Goal: Information Seeking & Learning: Learn about a topic

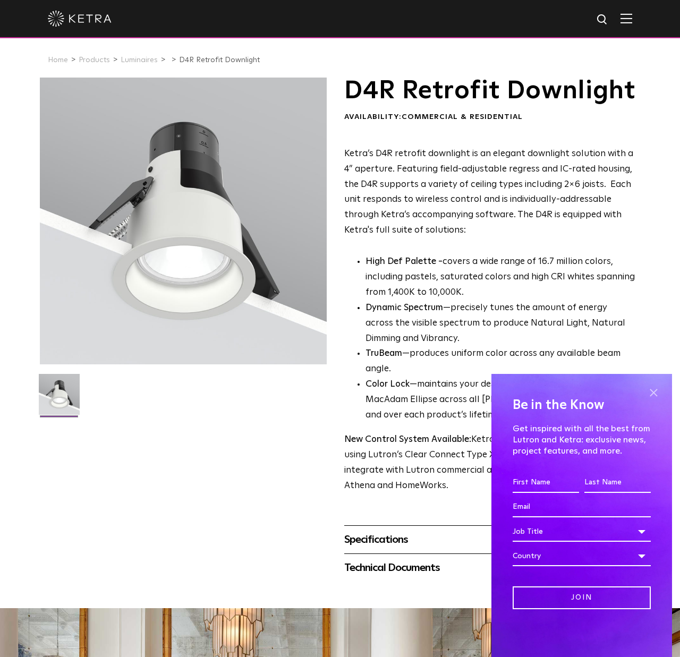
click at [653, 393] on span at bounding box center [653, 392] width 16 height 16
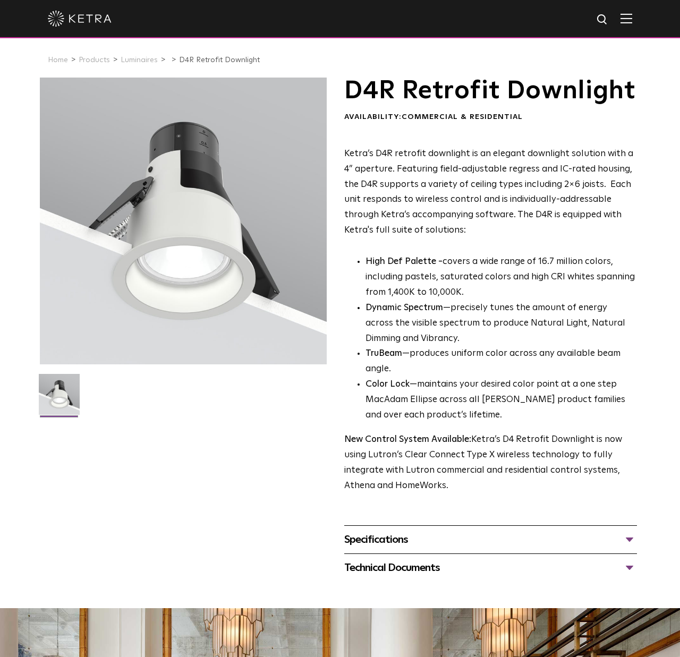
click at [73, 11] on img at bounding box center [80, 19] width 64 height 16
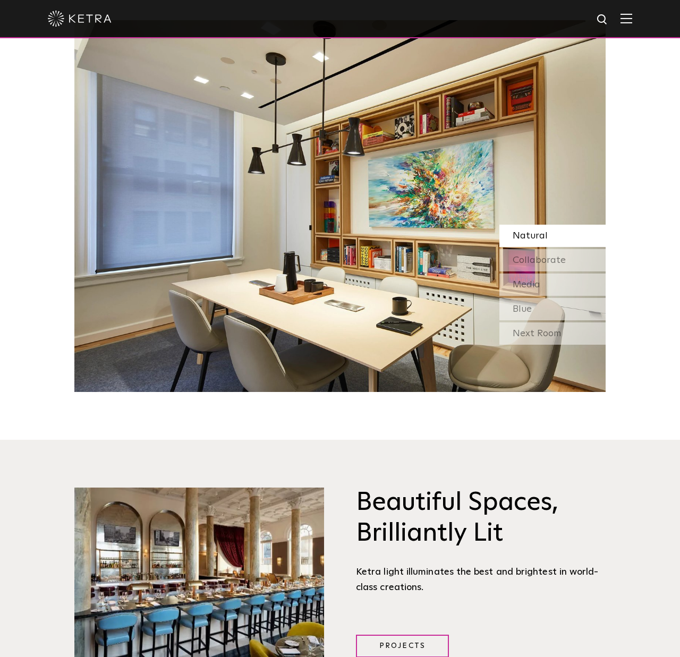
scroll to position [1046, 0]
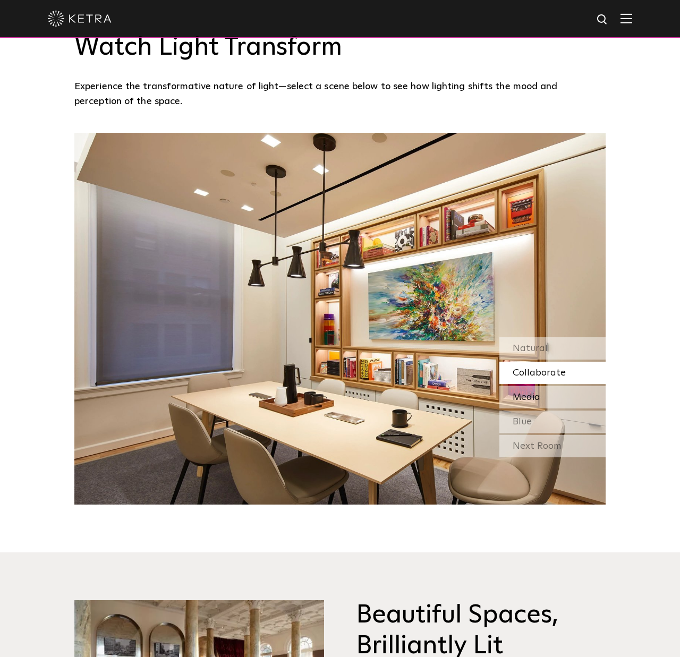
click at [542, 398] on div "Media" at bounding box center [552, 397] width 106 height 22
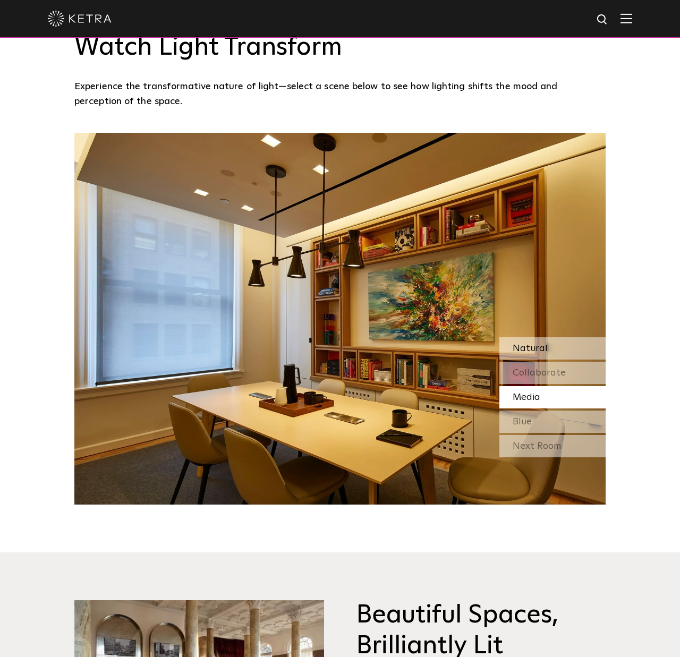
click at [548, 353] on div "Natural" at bounding box center [552, 348] width 106 height 22
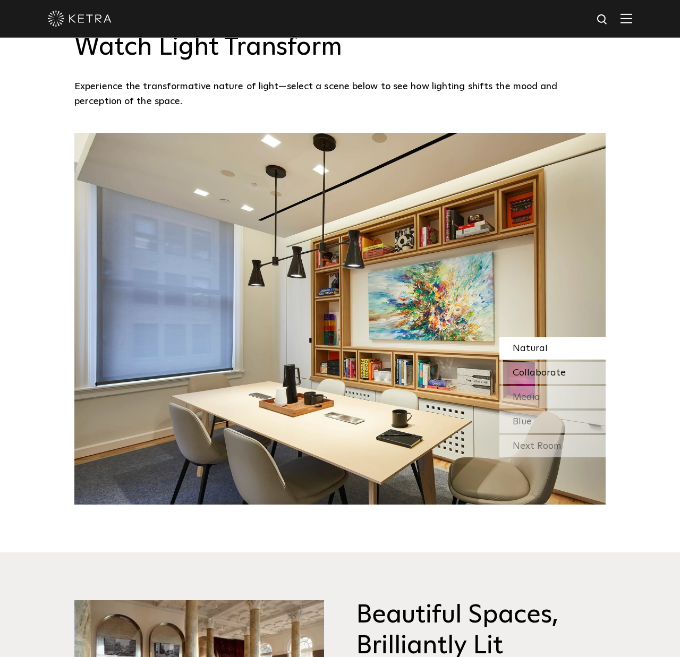
click at [540, 369] on span "Collaborate" at bounding box center [538, 373] width 53 height 10
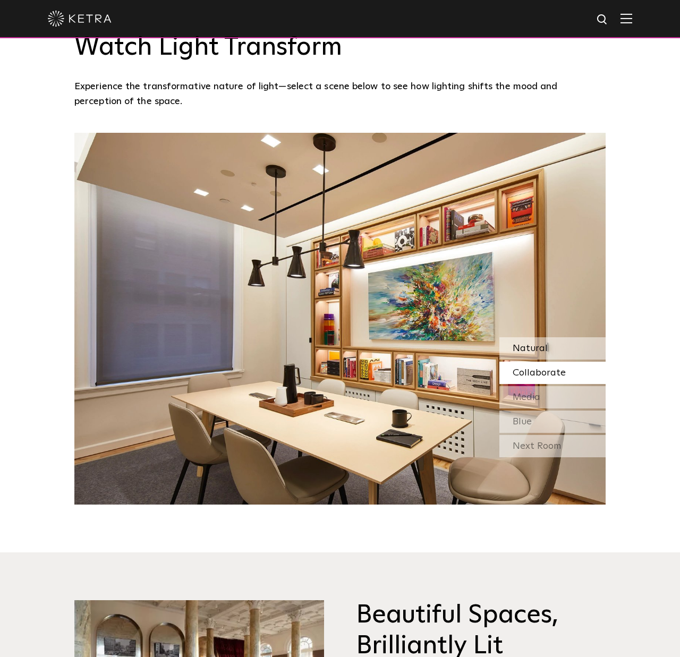
click at [549, 353] on div "Natural" at bounding box center [552, 348] width 106 height 22
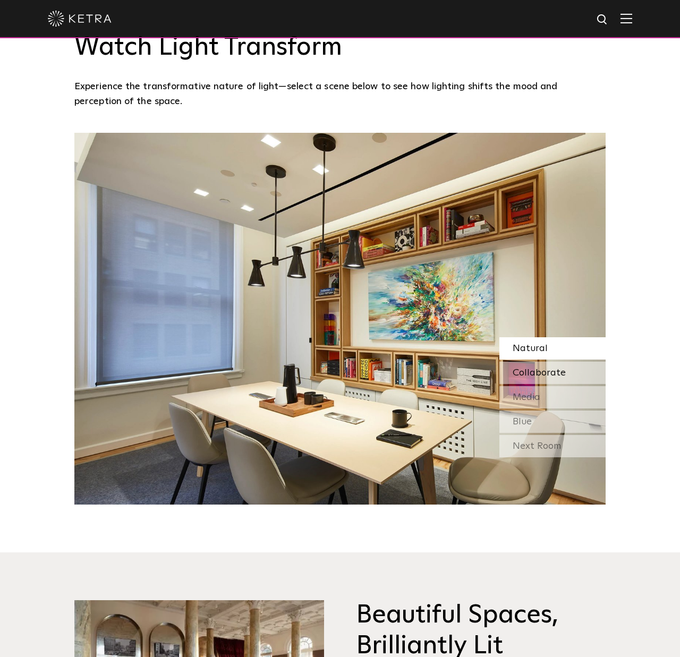
click at [535, 375] on span "Collaborate" at bounding box center [538, 373] width 53 height 10
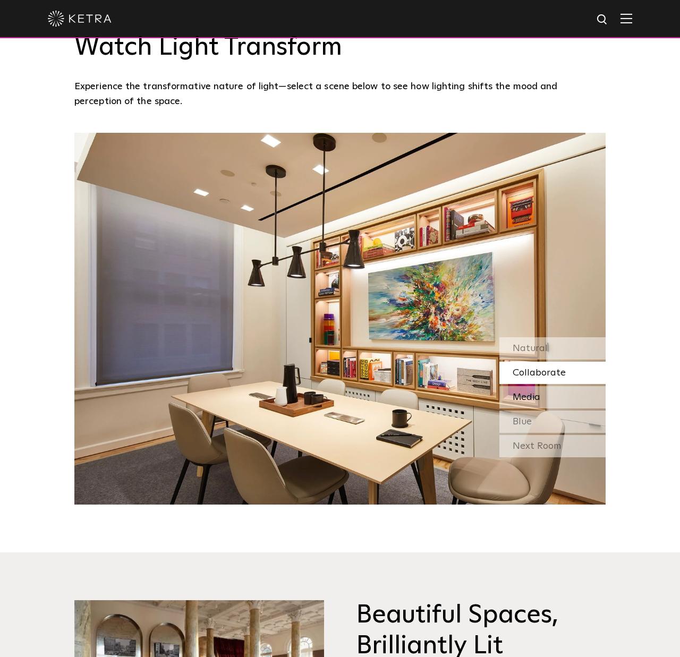
click at [530, 404] on div "Media" at bounding box center [552, 397] width 106 height 22
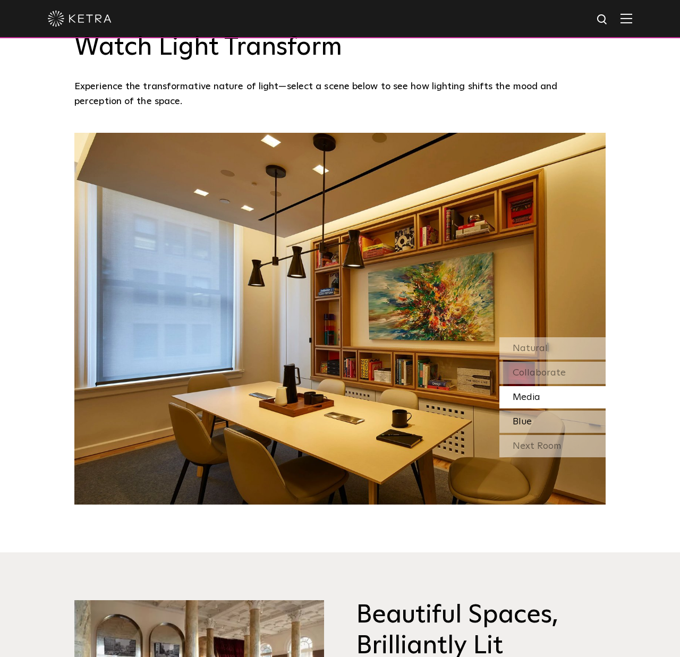
click at [534, 414] on div "Blue" at bounding box center [552, 421] width 106 height 22
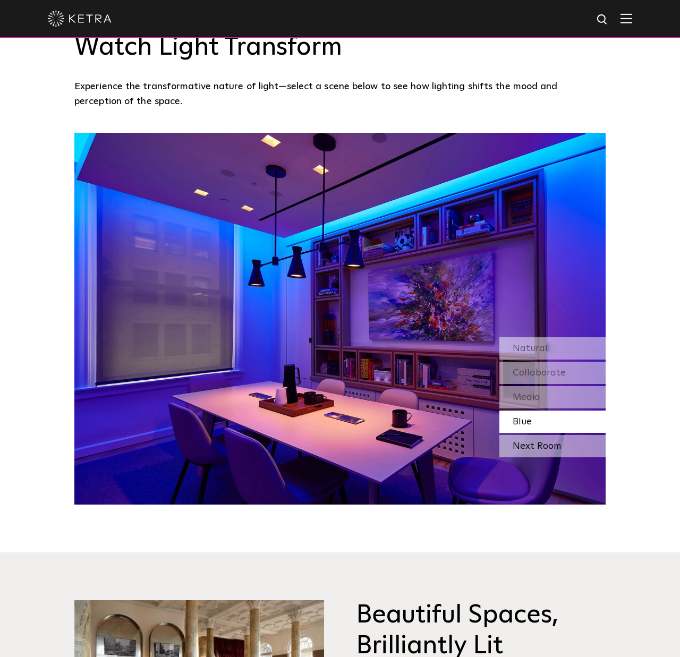
click at [544, 444] on div "Next Room" at bounding box center [552, 446] width 106 height 22
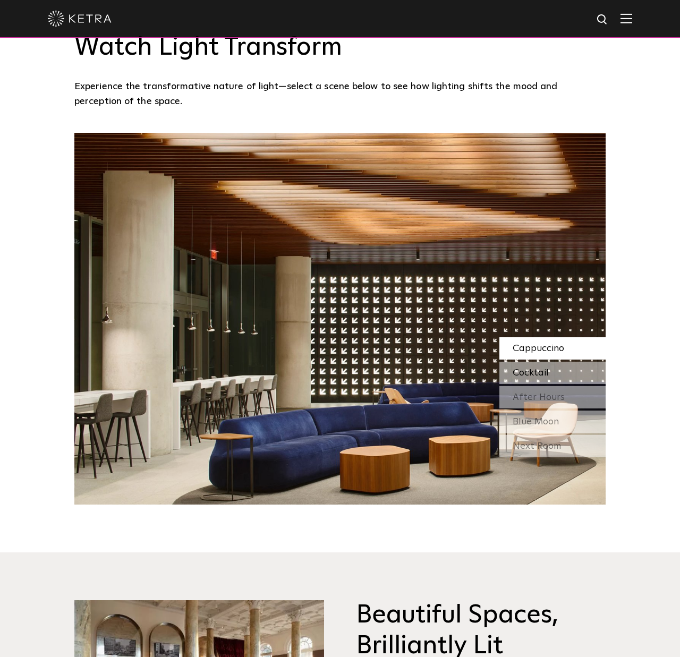
click at [541, 374] on span "Cocktail" at bounding box center [530, 373] width 36 height 10
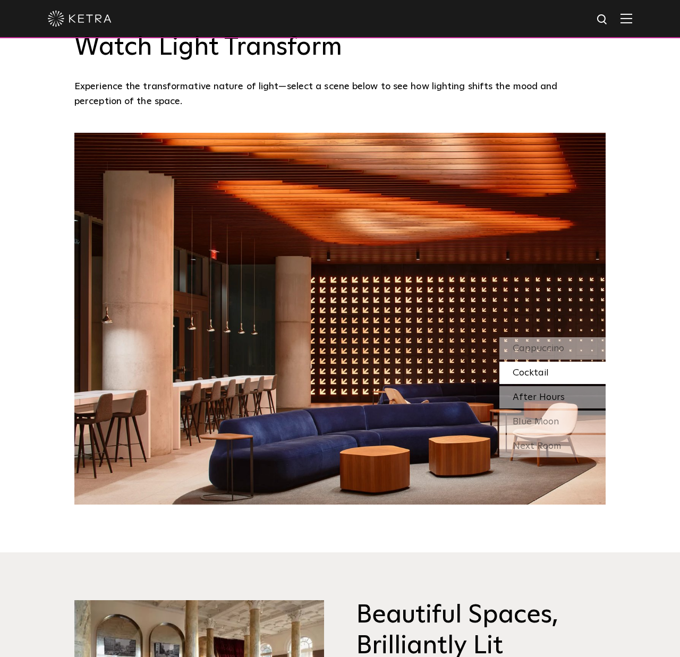
click at [541, 394] on span "After Hours" at bounding box center [538, 397] width 52 height 10
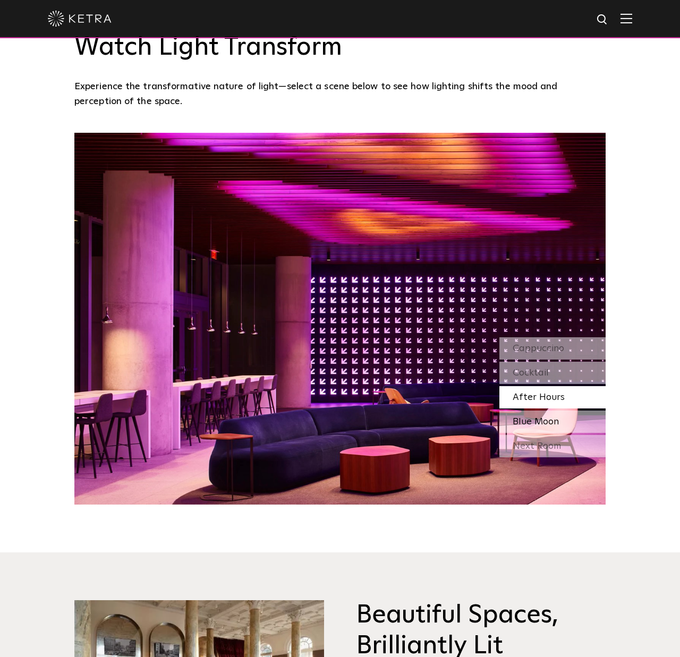
click at [541, 417] on span "Blue Moon" at bounding box center [535, 422] width 46 height 10
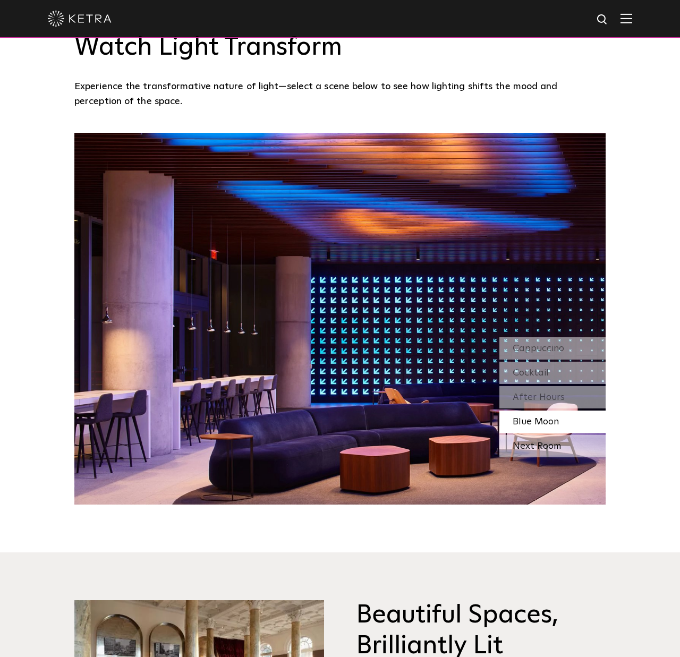
click at [553, 452] on div "Next Room" at bounding box center [552, 446] width 106 height 22
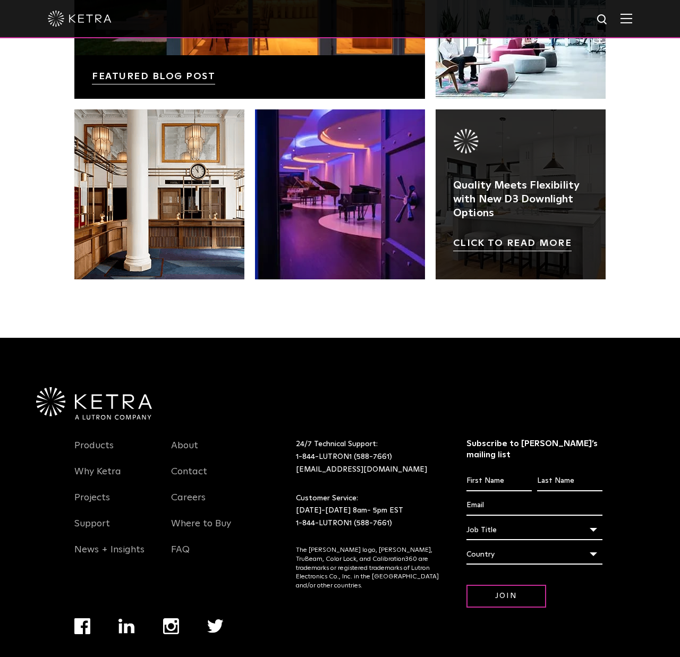
scroll to position [2219, 0]
